Goal: Information Seeking & Learning: Learn about a topic

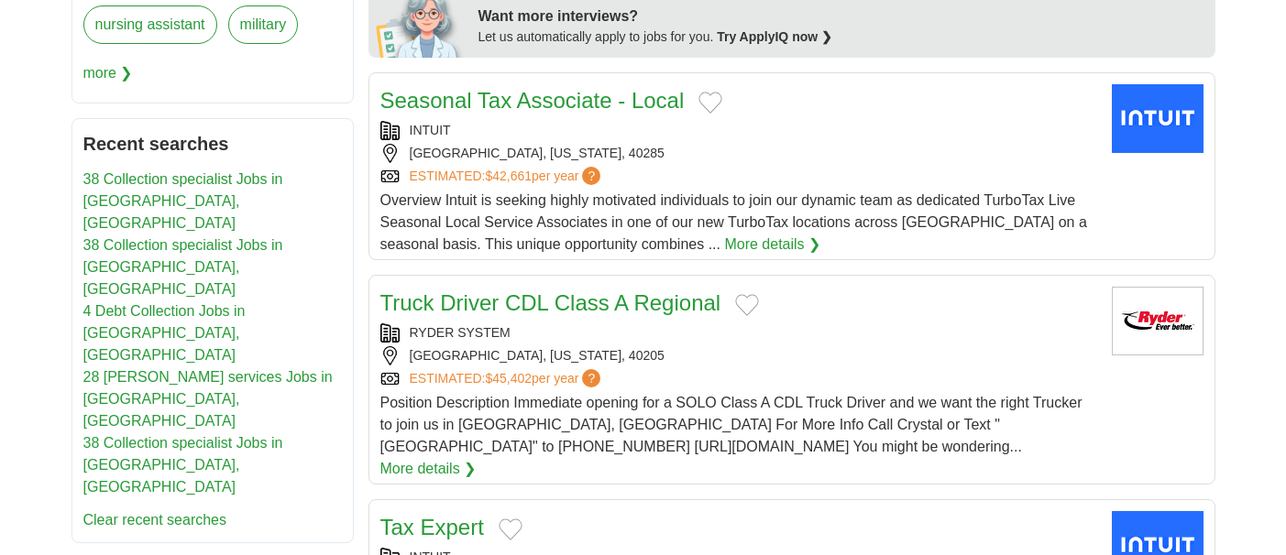
scroll to position [917, 0]
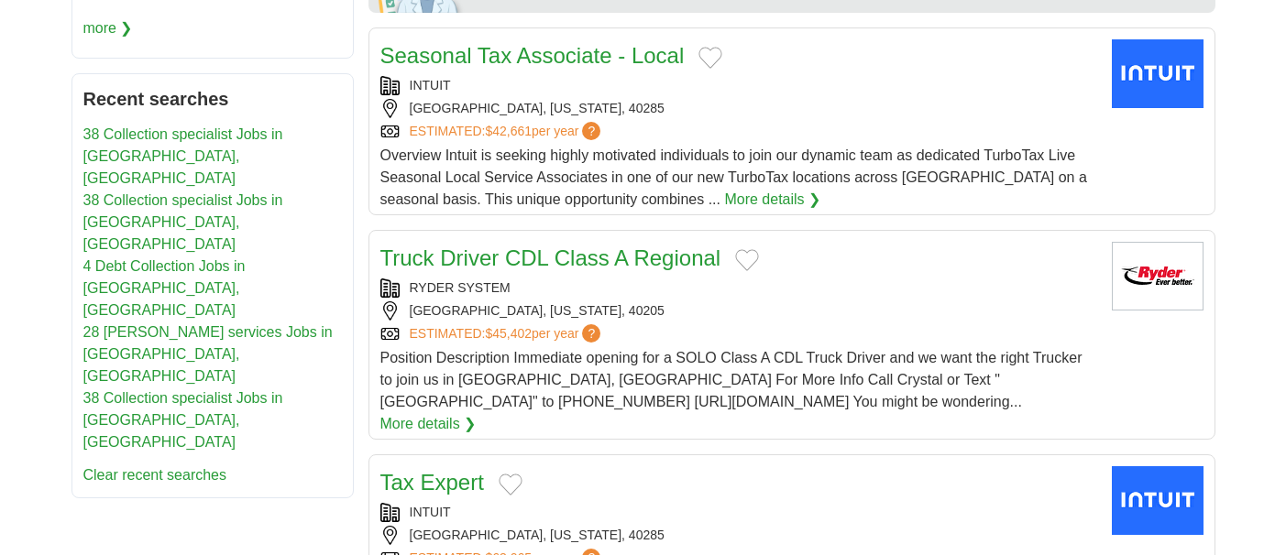
click at [146, 132] on link "38 Collection specialist Jobs in [GEOGRAPHIC_DATA], [GEOGRAPHIC_DATA]" at bounding box center [183, 156] width 200 height 60
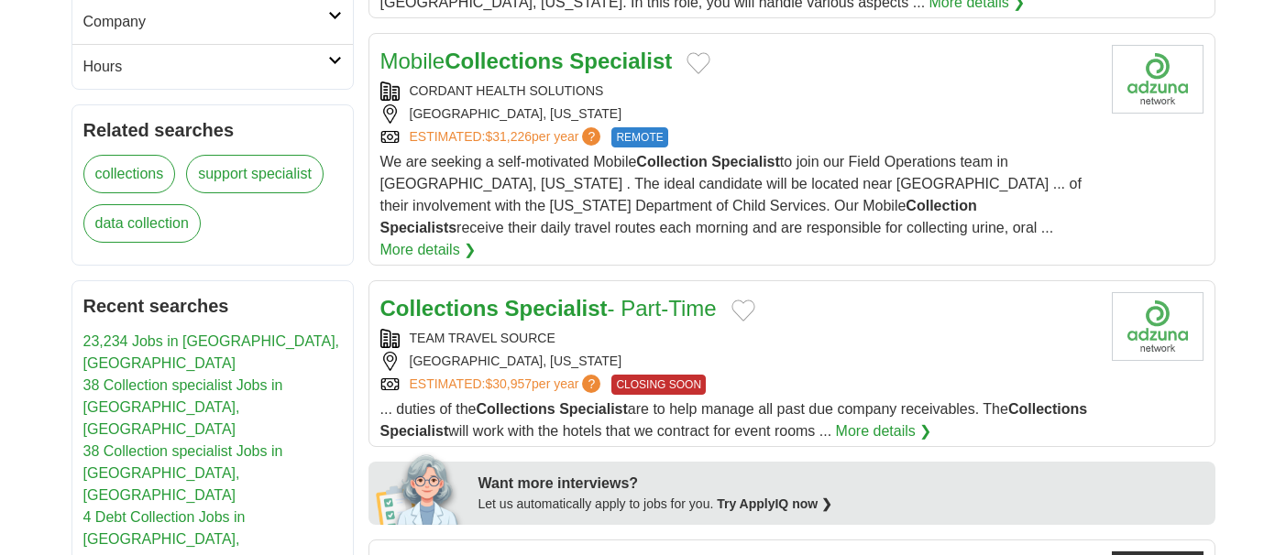
scroll to position [550, 0]
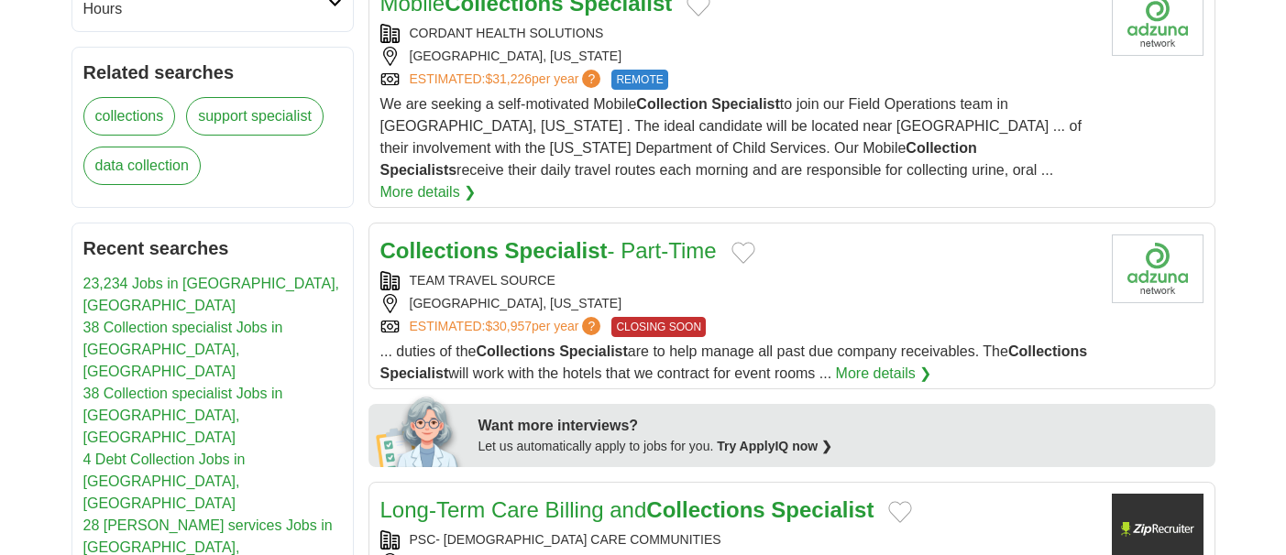
click at [516, 238] on strong "Specialist" at bounding box center [556, 250] width 103 height 25
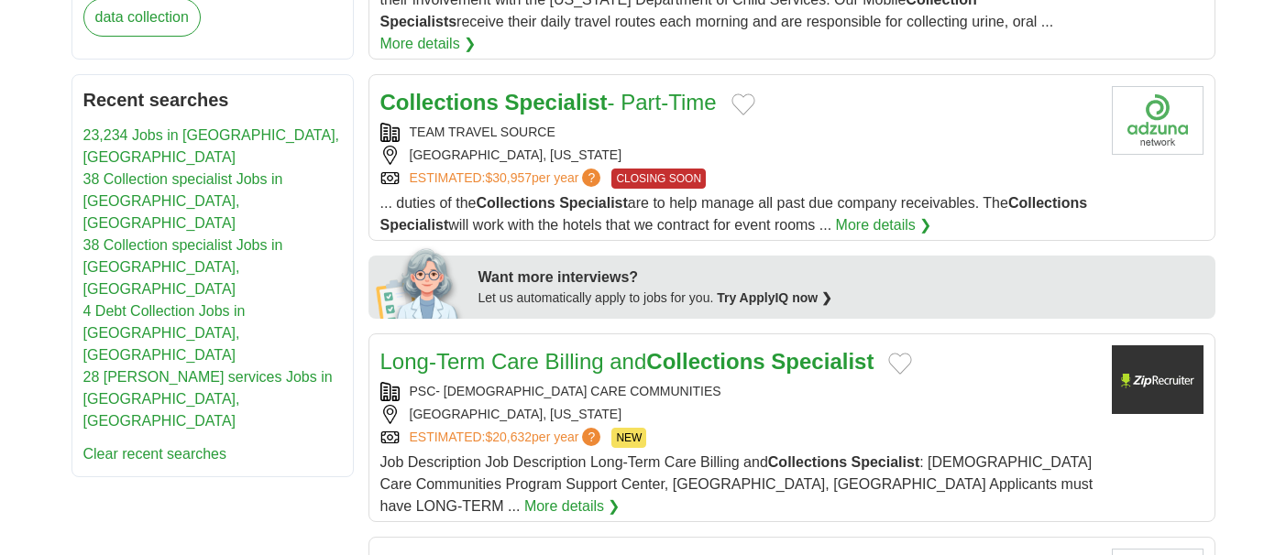
scroll to position [733, 0]
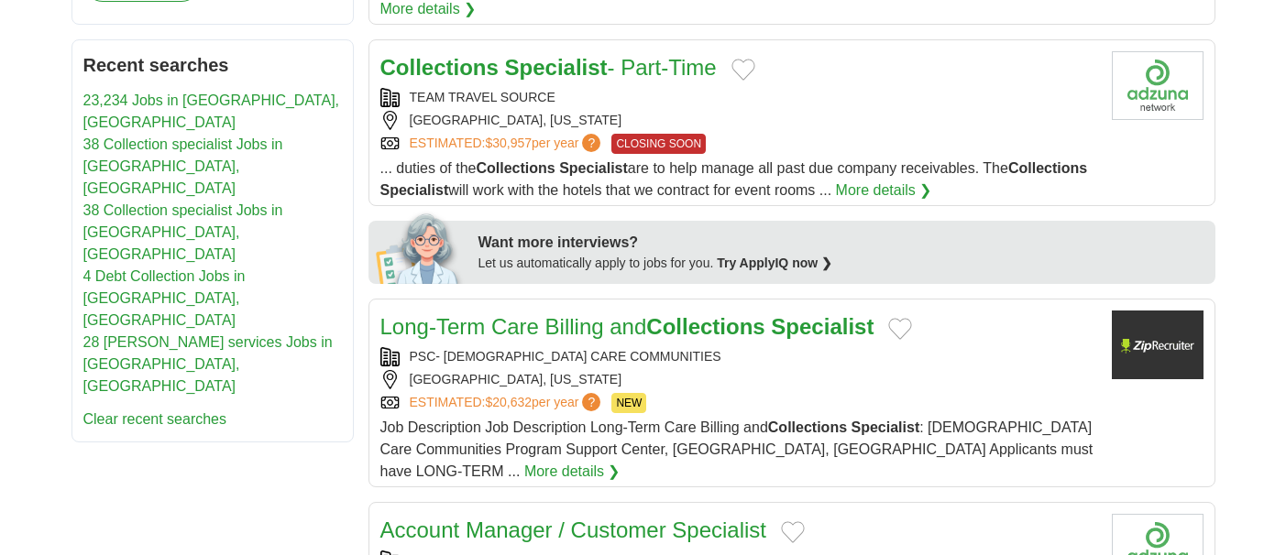
click at [151, 269] on link "4 Debt Collection Jobs in [GEOGRAPHIC_DATA], [GEOGRAPHIC_DATA]" at bounding box center [164, 299] width 162 height 60
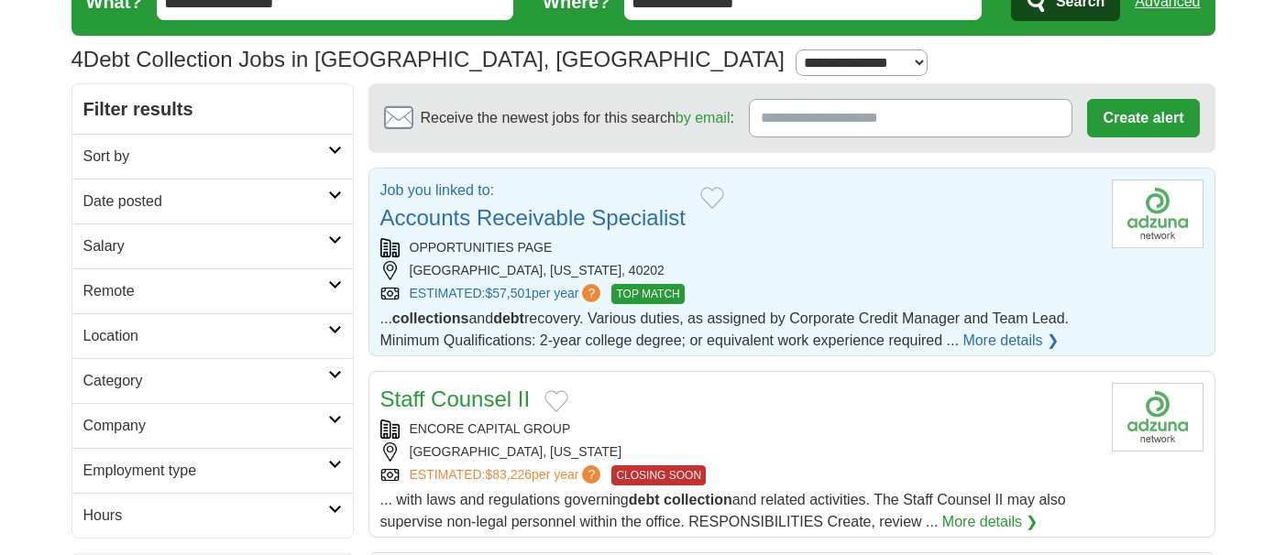
scroll to position [92, 0]
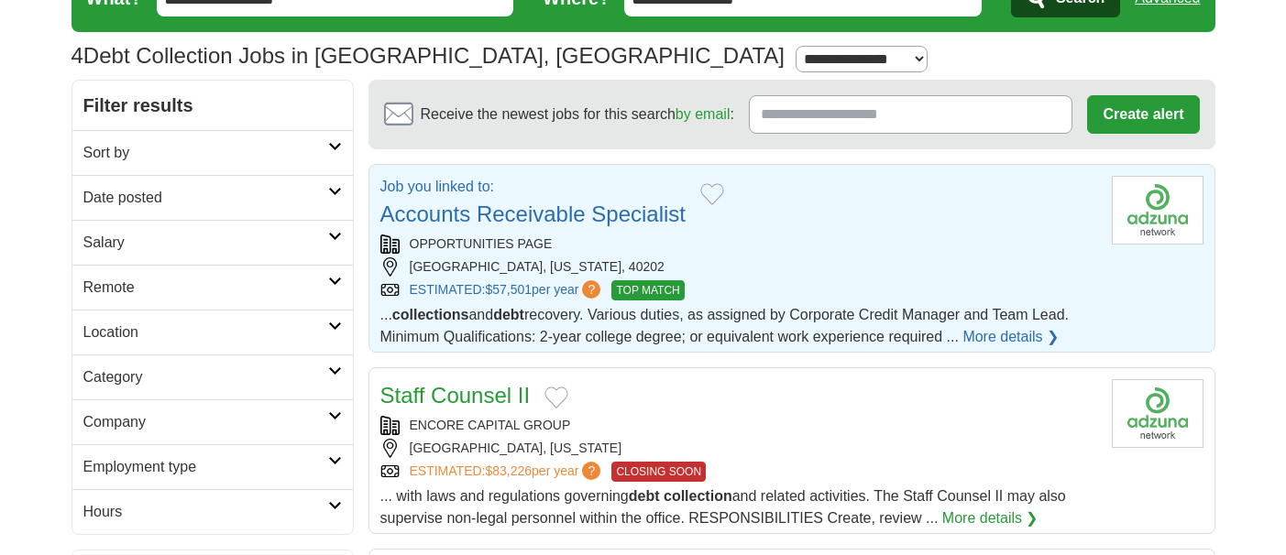
click at [994, 340] on link "More details ❯" at bounding box center [1010, 337] width 96 height 22
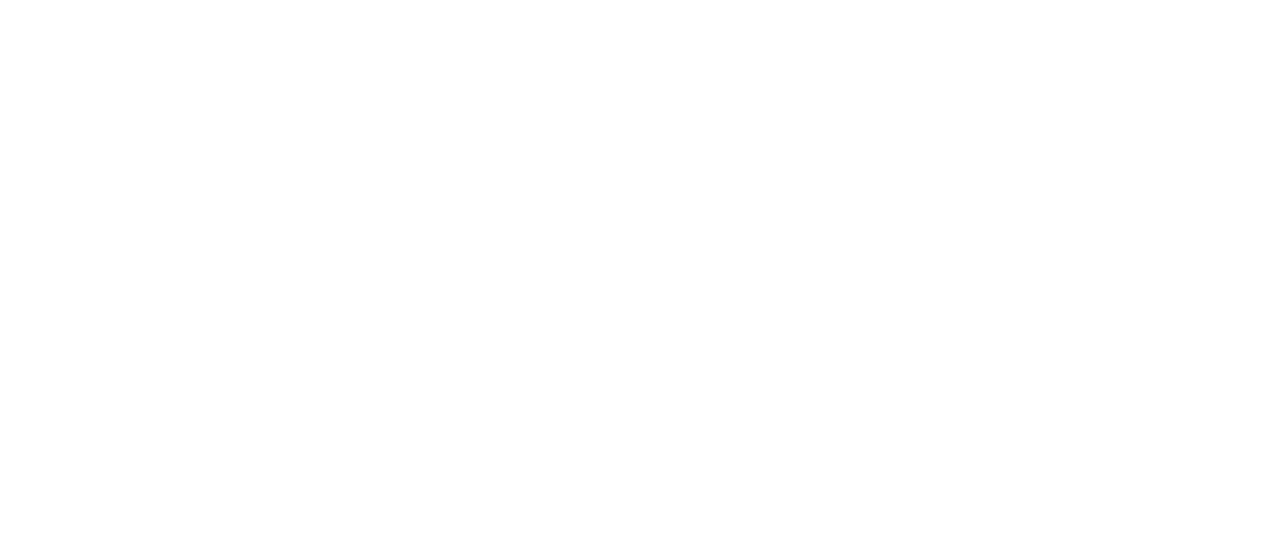
scroll to position [1191, 0]
